Goal: Information Seeking & Learning: Learn about a topic

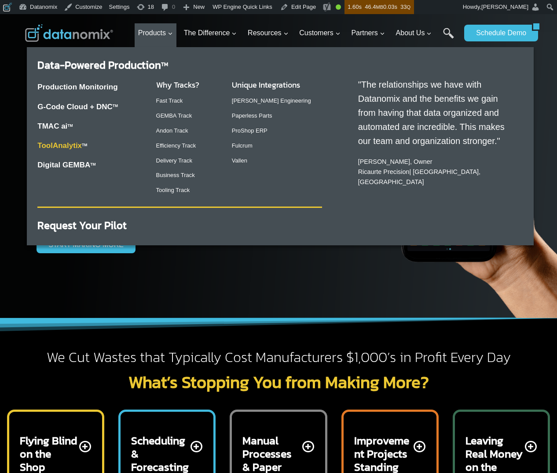
click at [64, 148] on link "ToolAnalytix" at bounding box center [59, 145] width 44 height 8
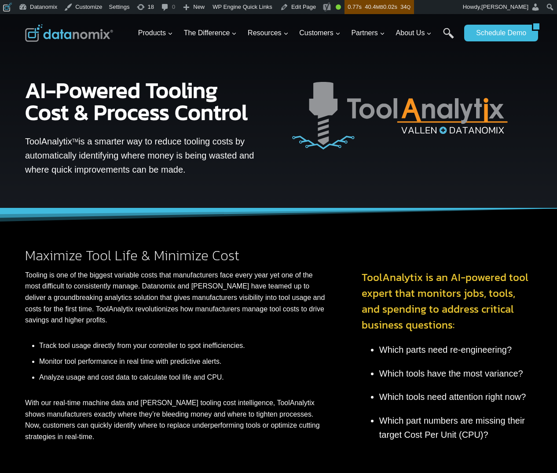
drag, startPoint x: 189, startPoint y: 172, endPoint x: 26, endPoint y: 139, distance: 165.6
click at [26, 139] on p "ToolAnalytix TM is a smarter way to reduce tooling costs by automatically ident…" at bounding box center [141, 155] width 233 height 42
drag, startPoint x: 145, startPoint y: 173, endPoint x: 76, endPoint y: 134, distance: 79.2
click at [144, 173] on p "ToolAnalytix TM is a smarter way to reduce tooling costs by automatically ident…" at bounding box center [141, 155] width 233 height 42
drag, startPoint x: 26, startPoint y: 140, endPoint x: 187, endPoint y: 169, distance: 164.1
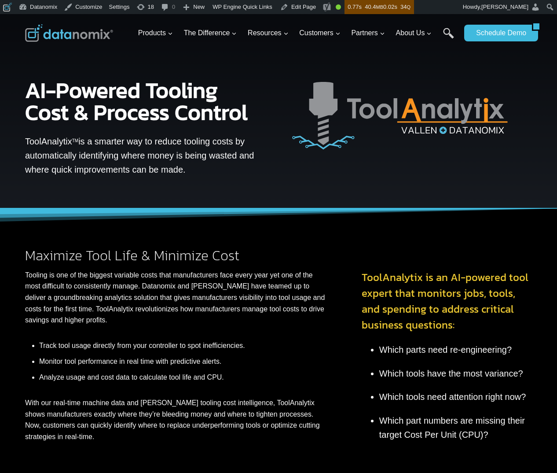
click at [187, 169] on p "ToolAnalytix TM is a smarter way to reduce tooling costs by automatically ident…" at bounding box center [141, 155] width 233 height 42
copy p "ToolAnalytix TM is a smarter way to reduce tooling costs by automatically ident…"
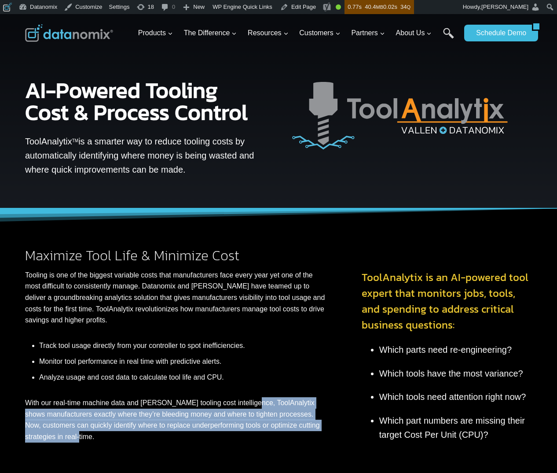
drag, startPoint x: 250, startPoint y: 403, endPoint x: 272, endPoint y: 434, distance: 38.2
click at [272, 434] on p "With our real-time machine data and Vallen’s tooling cost intelligence, ToolAna…" at bounding box center [175, 419] width 301 height 45
click at [278, 423] on p "With our real-time machine data and Vallen’s tooling cost intelligence, ToolAna…" at bounding box center [175, 419] width 301 height 45
drag, startPoint x: 289, startPoint y: 405, endPoint x: 298, endPoint y: 438, distance: 33.9
click at [298, 438] on p "With our real-time machine data and Vallen’s tooling cost intelligence, ToolAna…" at bounding box center [175, 419] width 301 height 45
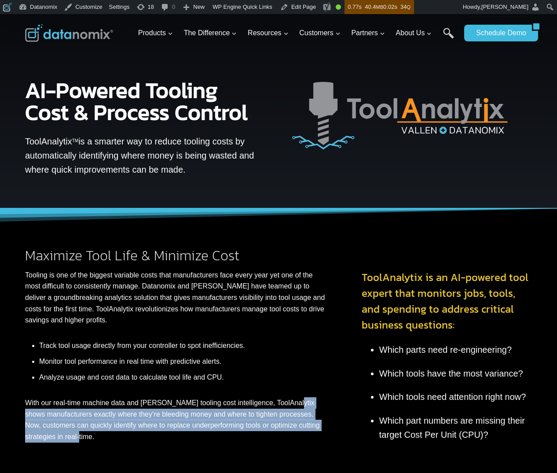
copy p "shows manufacturers exactly where they’re bleeding money and where to tighten p…"
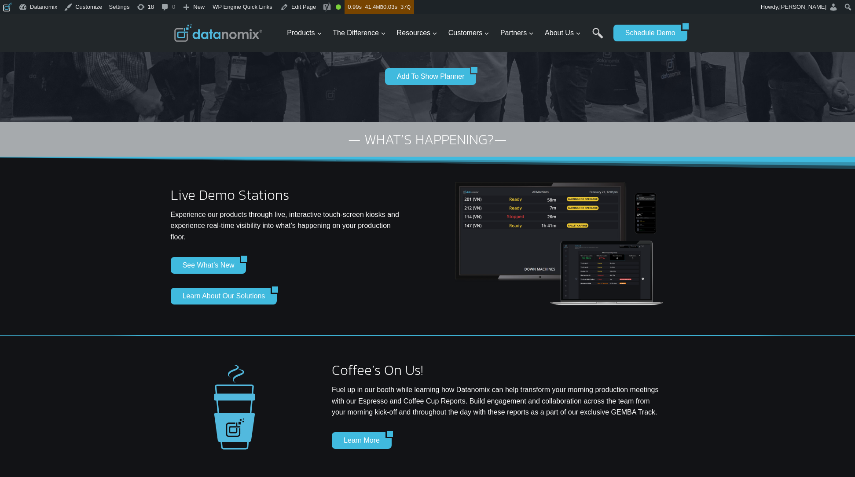
scroll to position [165, 0]
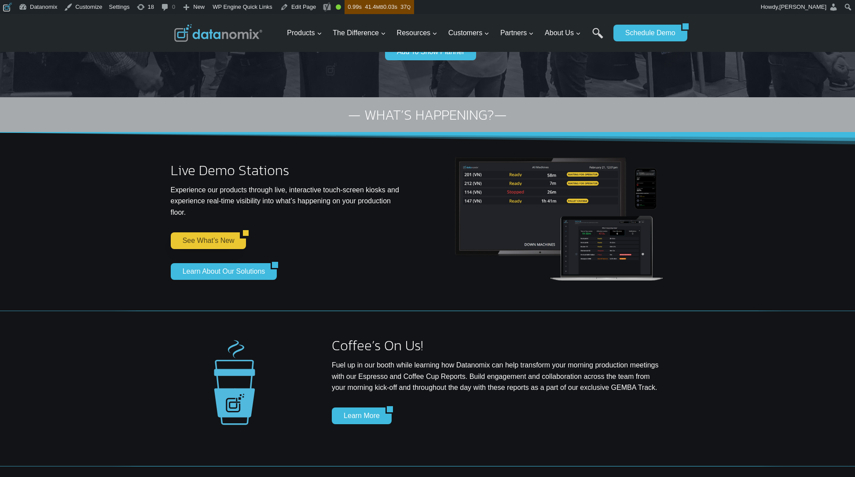
click at [203, 239] on link "See What’s New" at bounding box center [206, 240] width 70 height 17
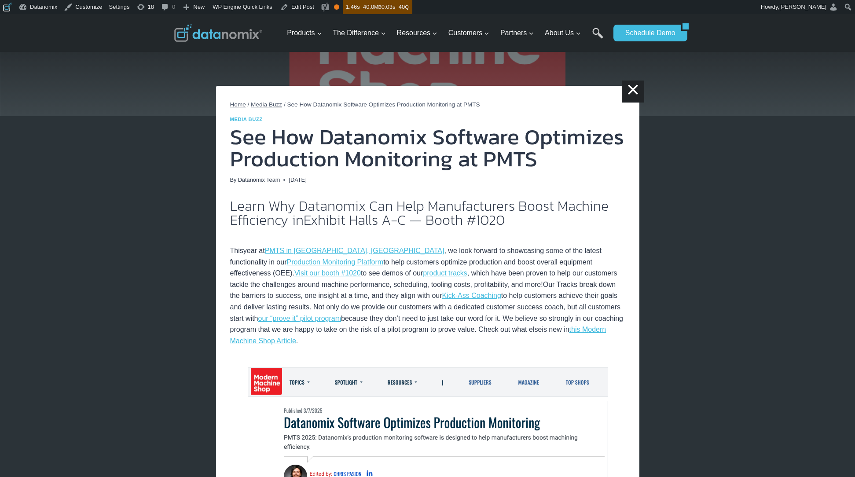
scroll to position [78, 0]
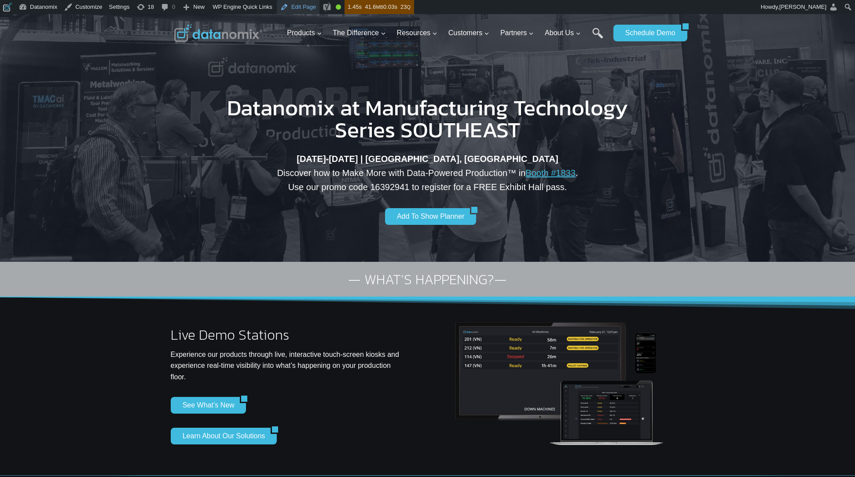
click at [307, 11] on link "Edit Page" at bounding box center [298, 7] width 43 height 14
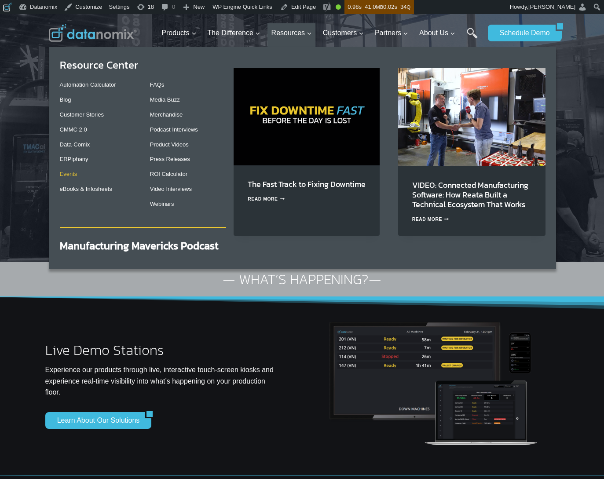
click at [67, 175] on link "Events" at bounding box center [69, 174] width 18 height 7
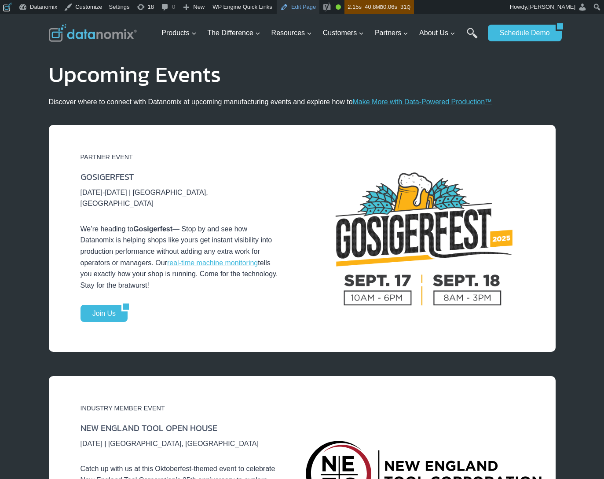
click at [304, 8] on link "Edit Page" at bounding box center [298, 7] width 43 height 14
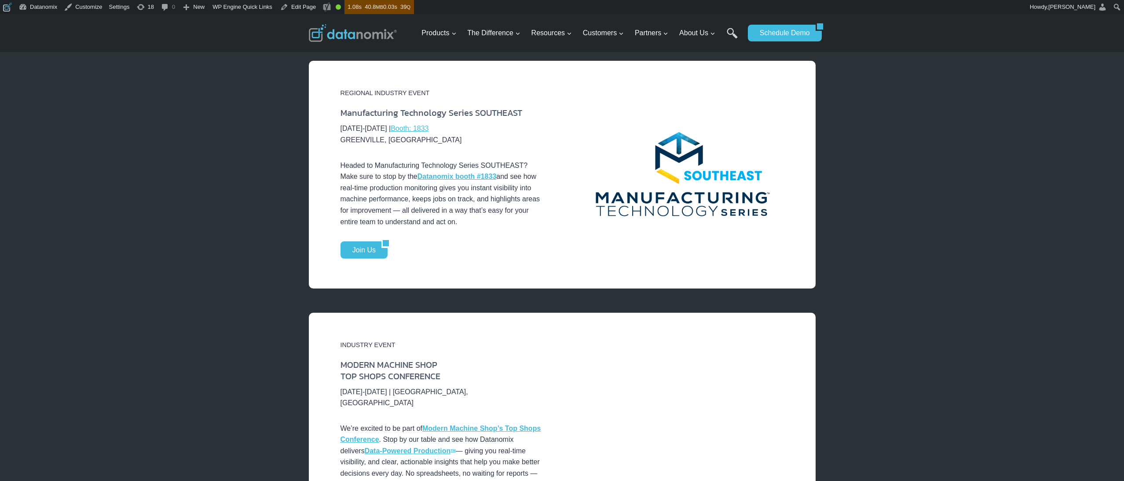
scroll to position [762, 0]
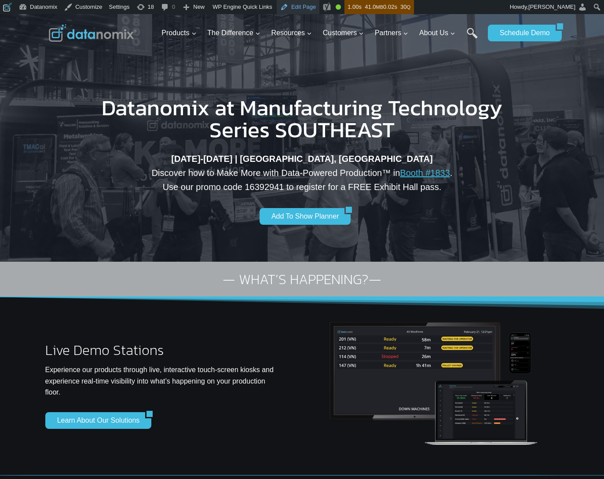
click at [297, 6] on link "Edit Page" at bounding box center [298, 7] width 43 height 14
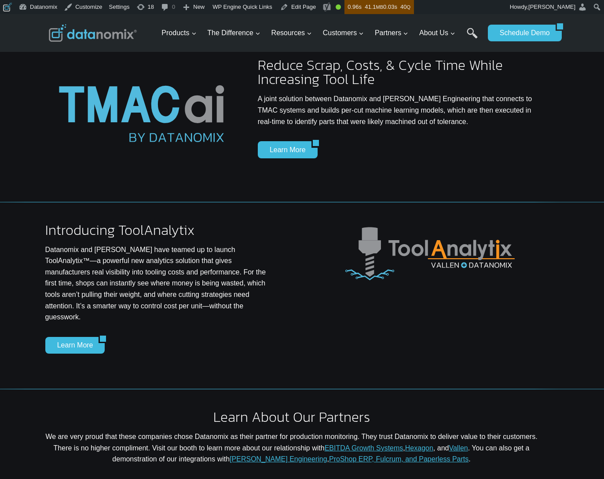
scroll to position [759, 0]
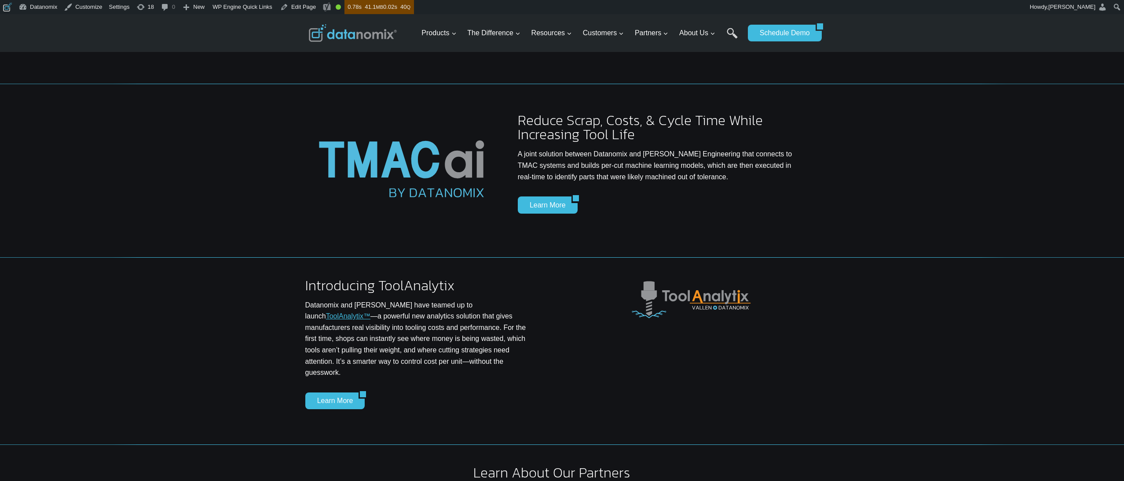
scroll to position [768, 0]
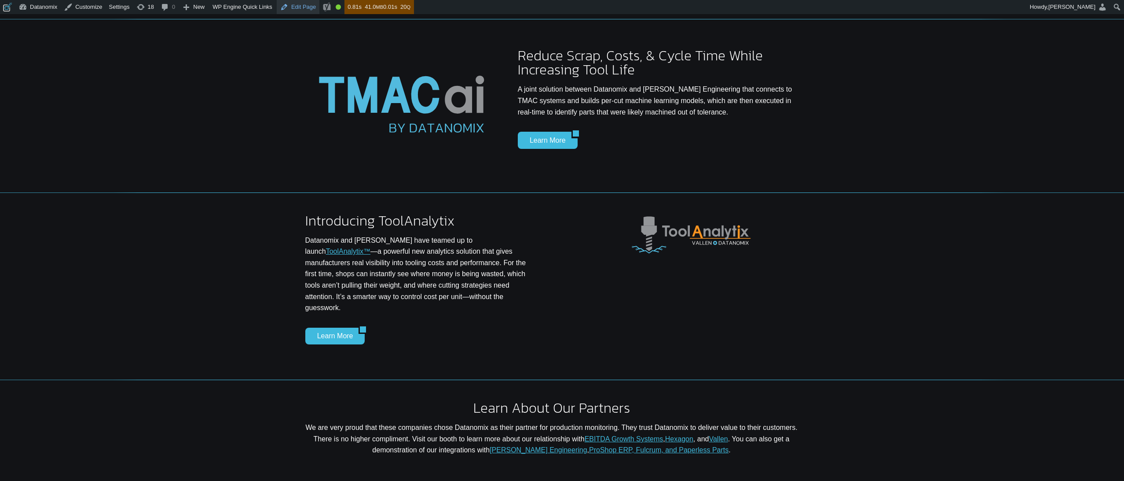
click at [305, 12] on link "Edit Page" at bounding box center [298, 7] width 43 height 14
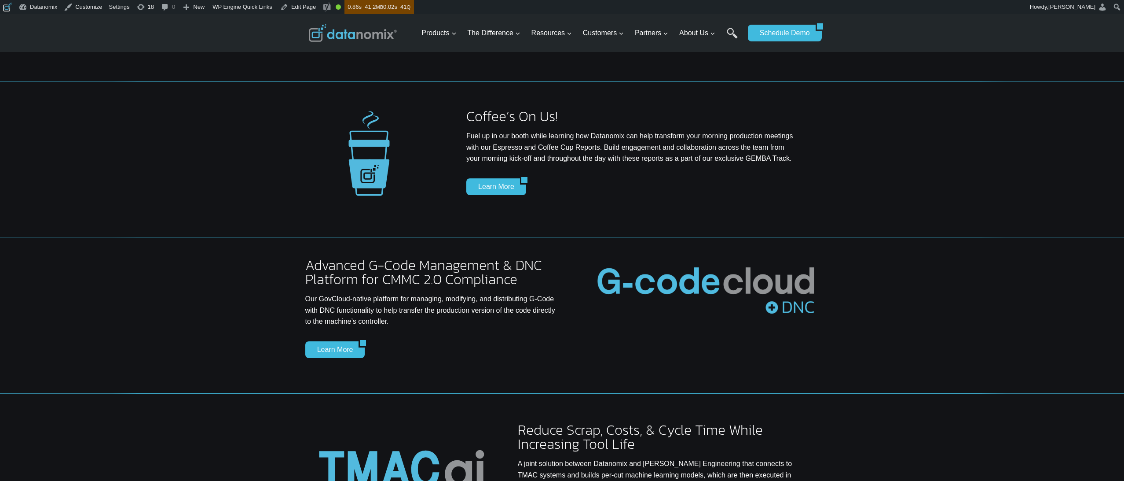
scroll to position [501, 0]
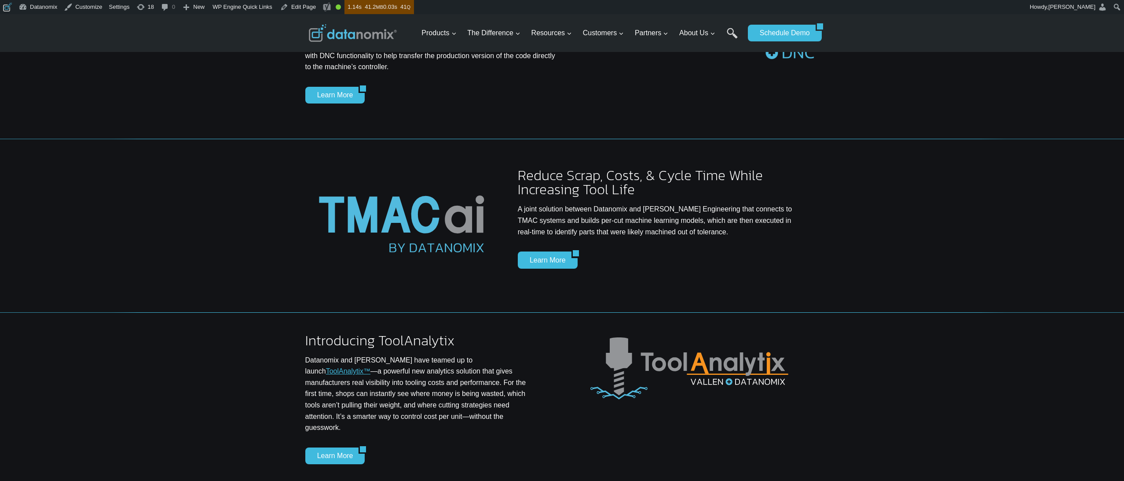
scroll to position [646, 0]
